Goal: Register for event/course

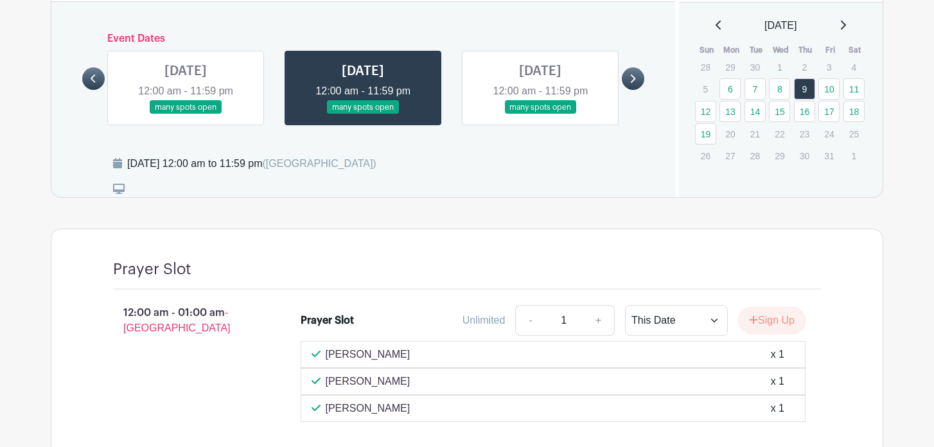
scroll to position [755, 0]
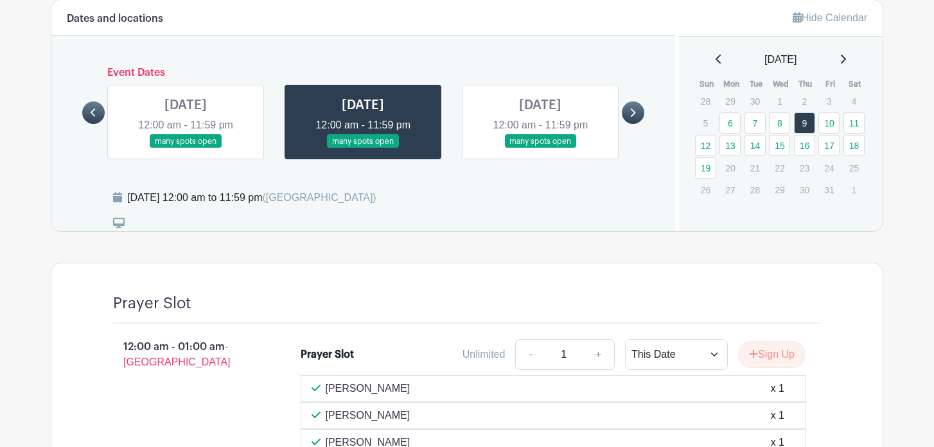
click at [540, 148] on link at bounding box center [540, 148] width 0 height 0
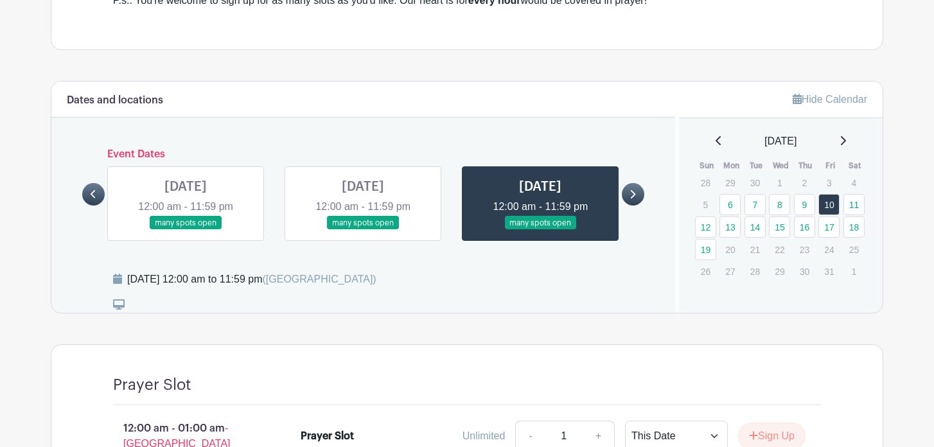
scroll to position [692, 0]
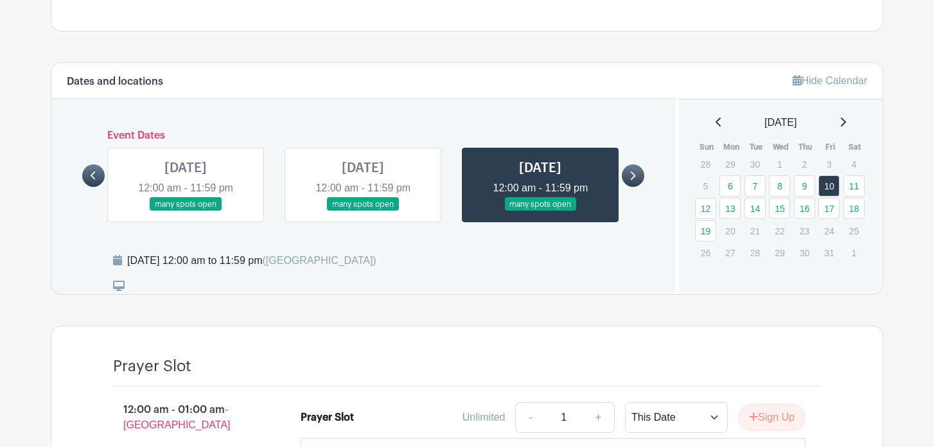
click at [633, 172] on icon at bounding box center [633, 176] width 5 height 8
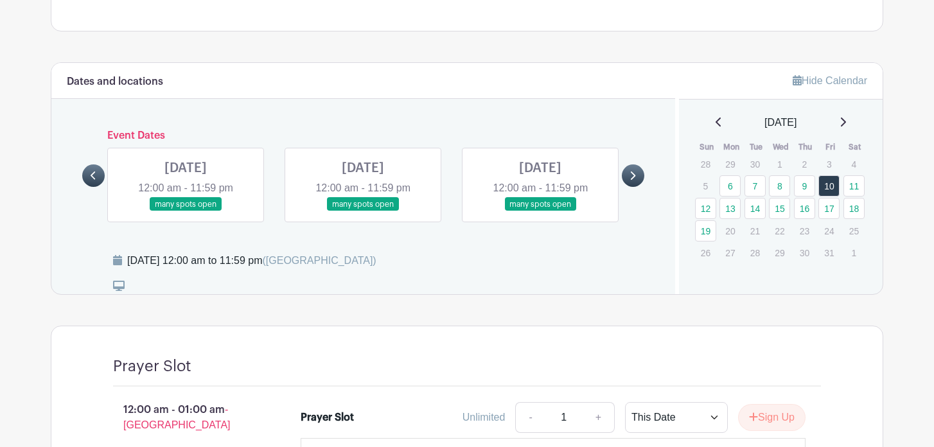
click at [186, 211] on link at bounding box center [186, 211] width 0 height 0
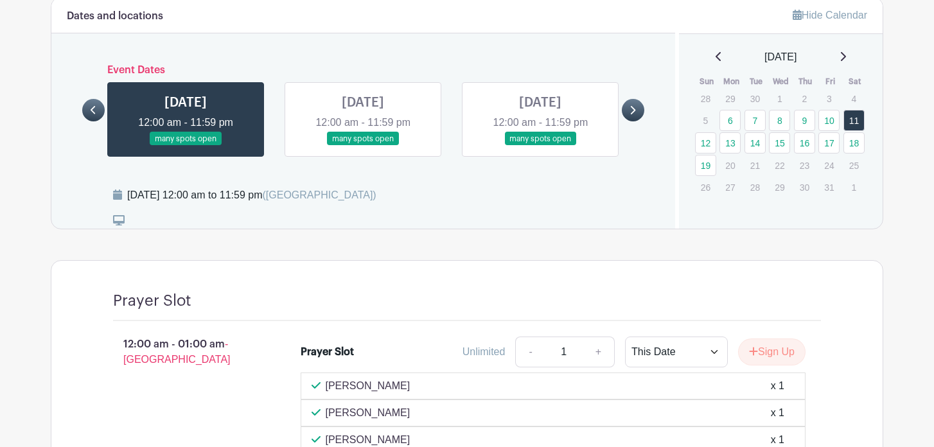
scroll to position [759, 0]
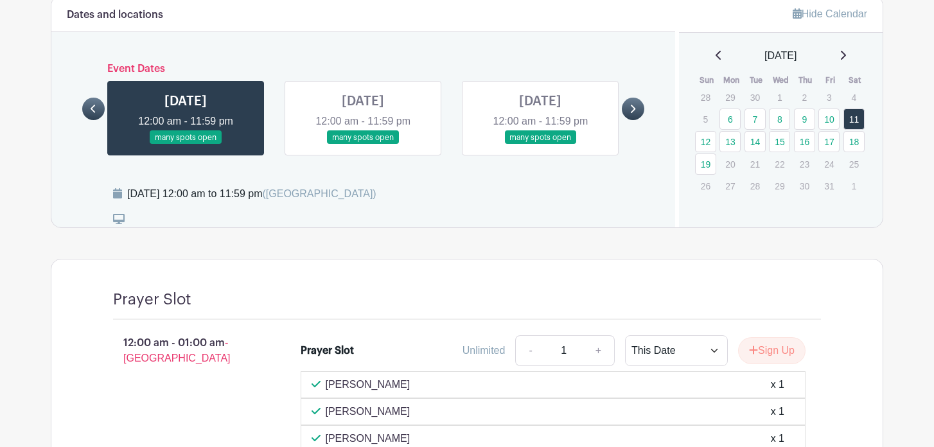
click at [363, 145] on link at bounding box center [363, 145] width 0 height 0
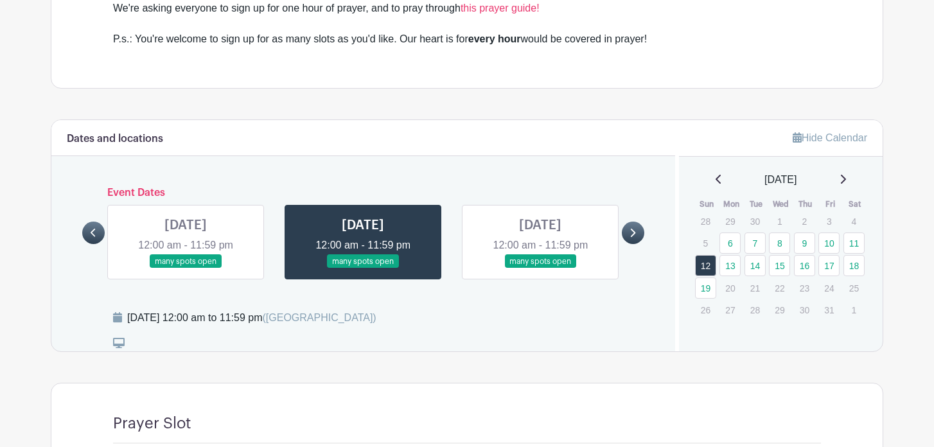
scroll to position [511, 0]
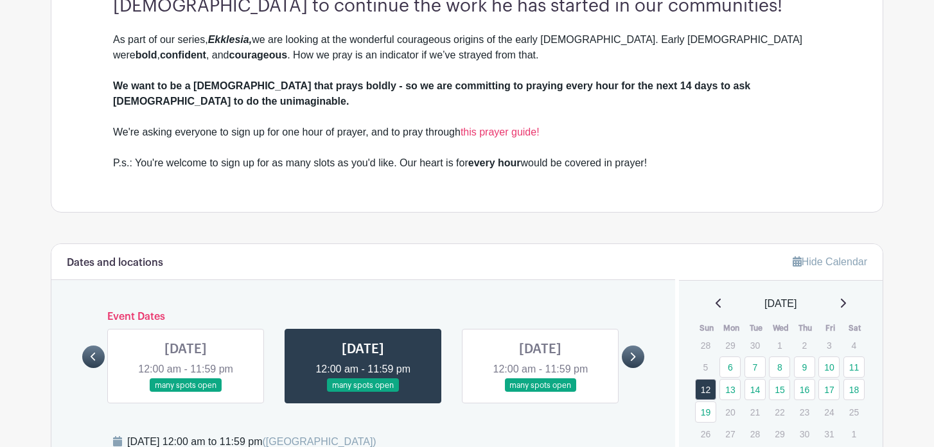
click at [540, 392] on link at bounding box center [540, 392] width 0 height 0
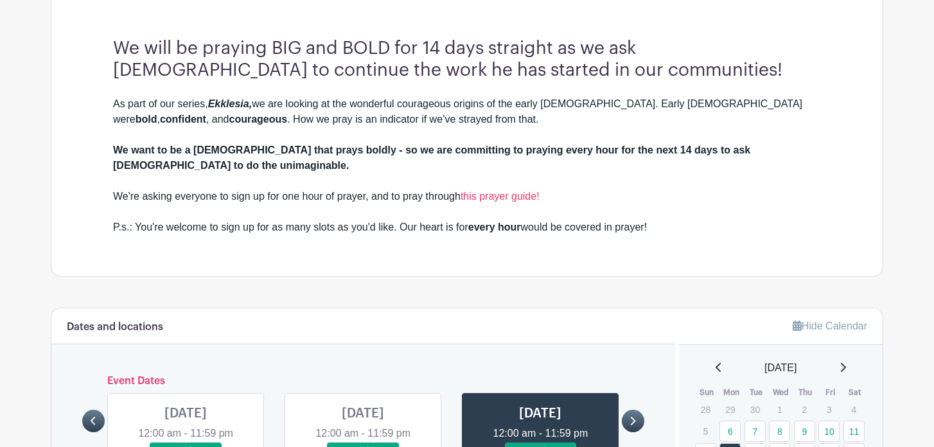
scroll to position [456, 0]
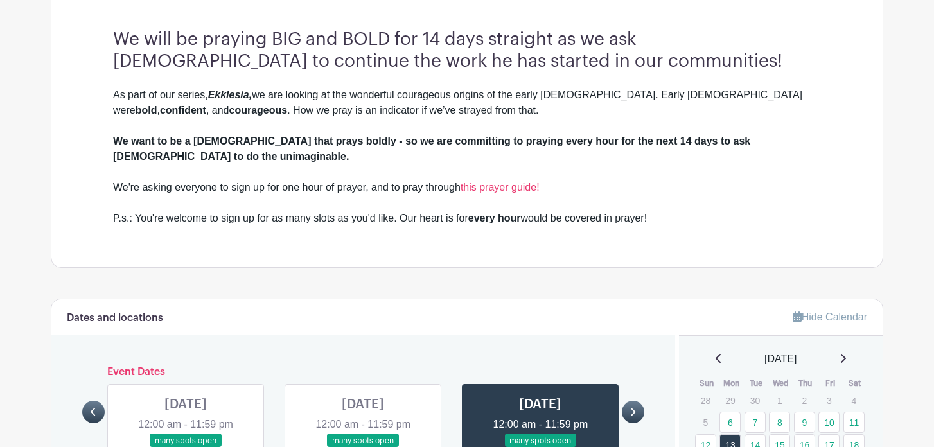
click at [628, 401] on link at bounding box center [633, 412] width 22 height 22
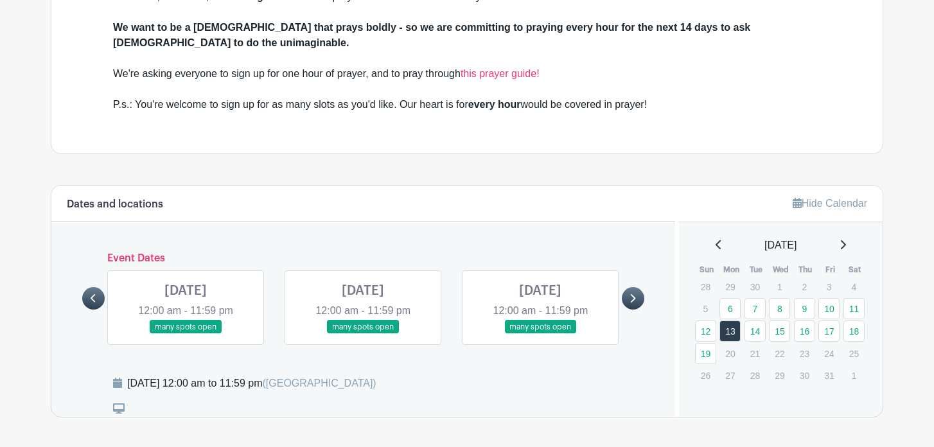
scroll to position [591, 0]
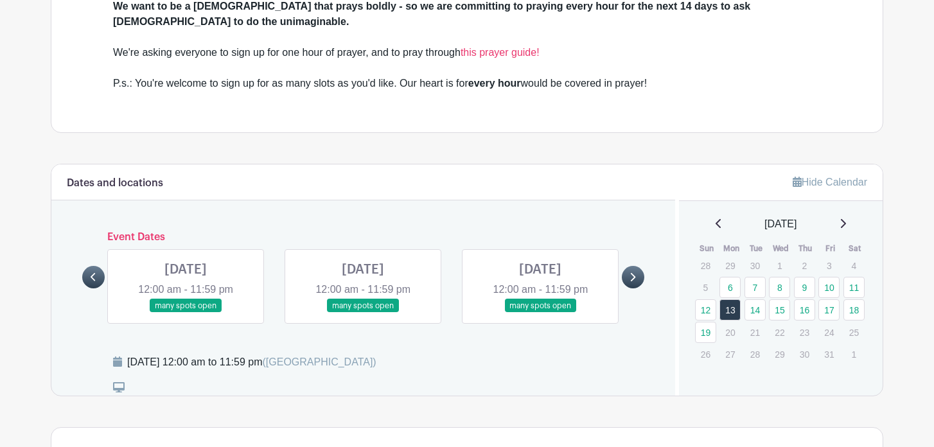
click at [186, 313] on link at bounding box center [186, 313] width 0 height 0
